Goal: Task Accomplishment & Management: Manage account settings

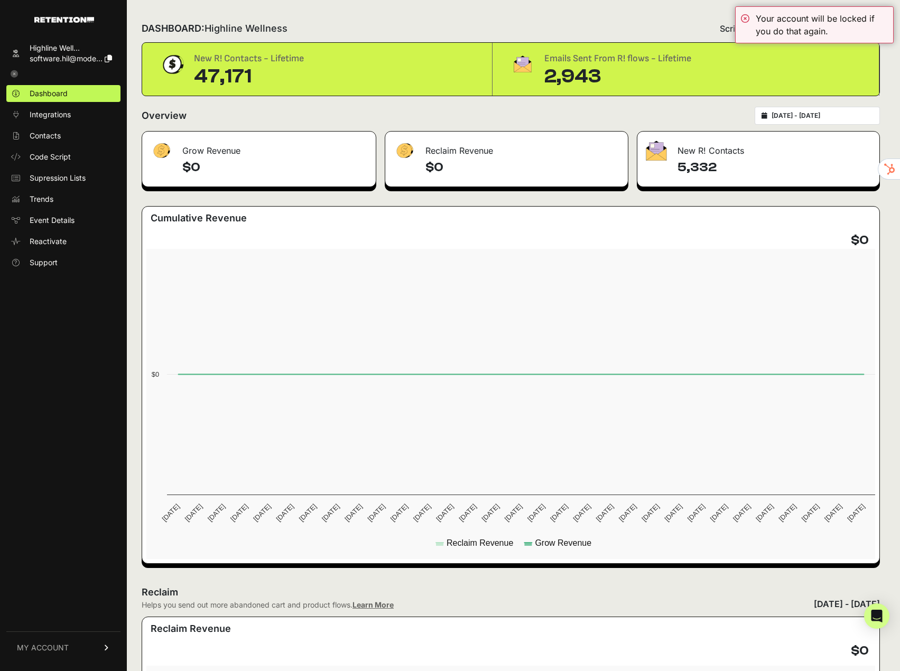
click at [68, 644] on link "MY ACCOUNT" at bounding box center [63, 648] width 114 height 32
click at [57, 616] on link "Billing" at bounding box center [63, 613] width 114 height 17
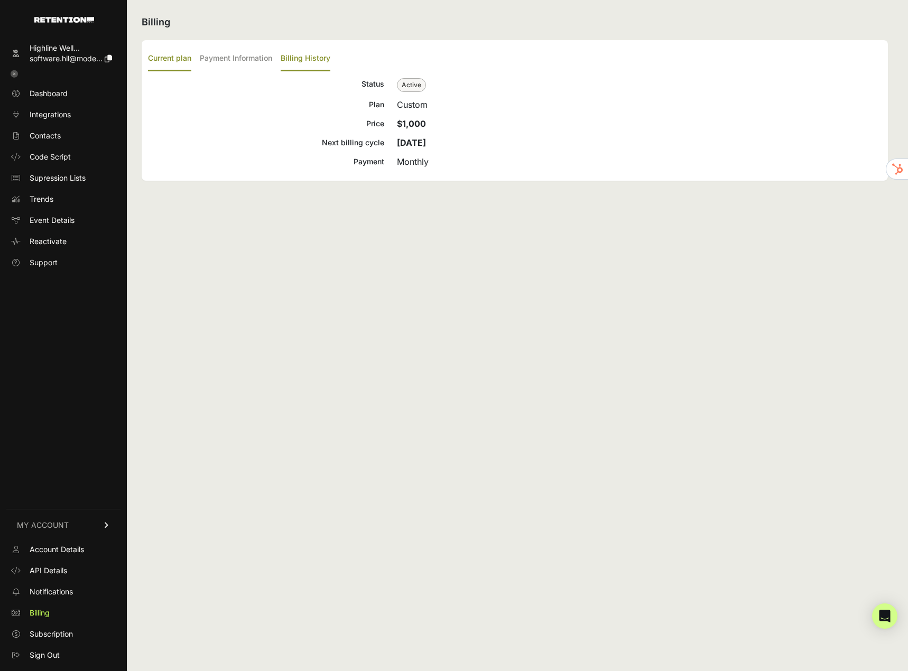
click at [300, 56] on label "Billing History" at bounding box center [306, 59] width 50 height 25
click at [0, 0] on input "Billing History" at bounding box center [0, 0] width 0 height 0
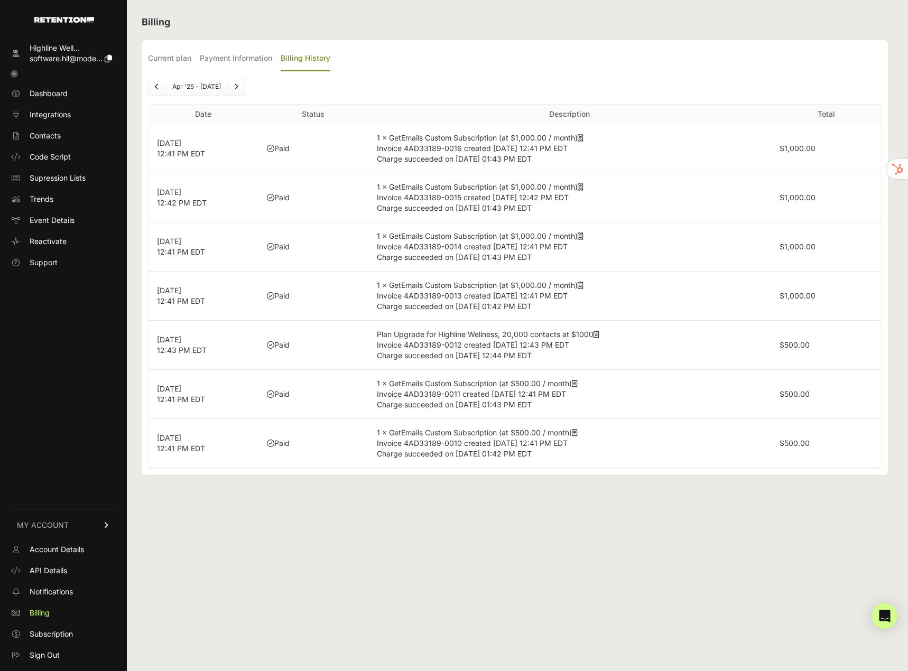
click at [518, 148] on span "Invoice 4AD33189-0016 created Sep 26, 2025 12:41 PM EDT" at bounding box center [472, 148] width 191 height 9
click at [582, 140] on icon at bounding box center [581, 137] width 6 height 7
click at [54, 549] on span "Account Details" at bounding box center [57, 549] width 54 height 11
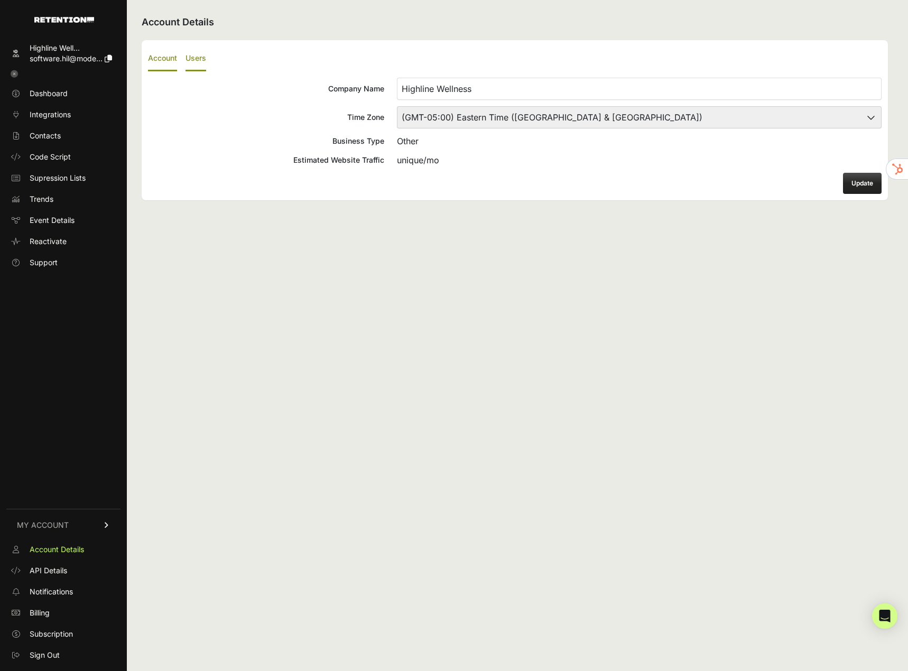
click at [199, 61] on label "Users" at bounding box center [195, 59] width 21 height 25
click at [0, 0] on input "Users" at bounding box center [0, 0] width 0 height 0
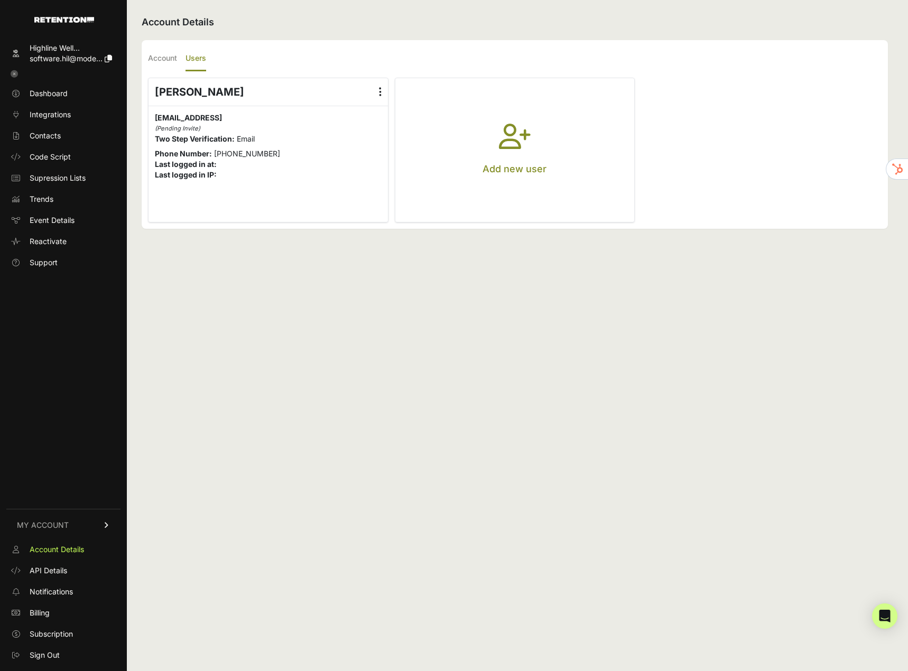
click at [14, 73] on icon at bounding box center [14, 73] width 7 height 7
